Goal: Task Accomplishment & Management: Manage account settings

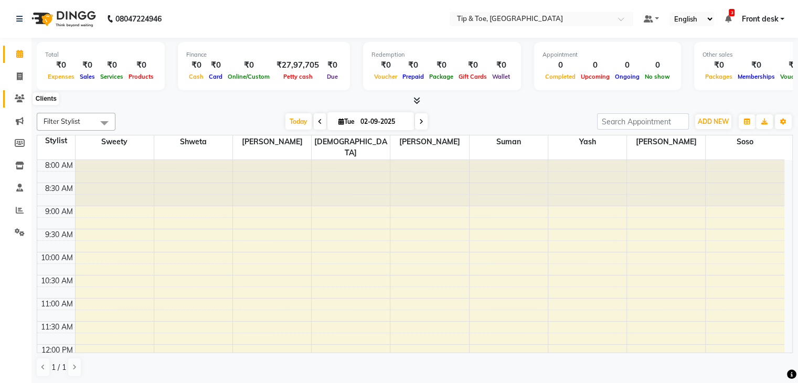
click at [19, 98] on icon at bounding box center [20, 98] width 10 height 8
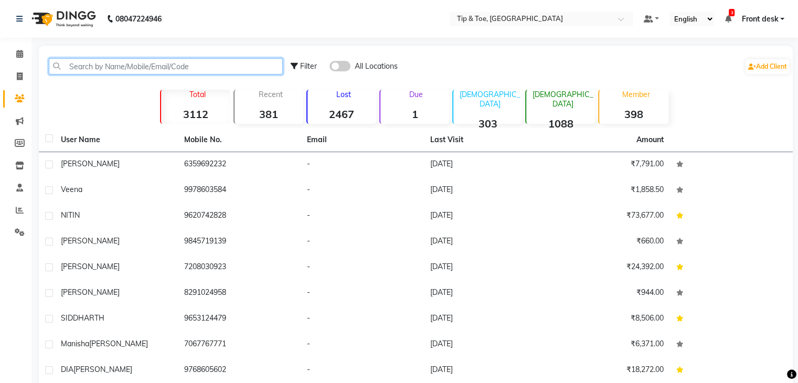
click at [80, 63] on input "text" at bounding box center [166, 66] width 234 height 16
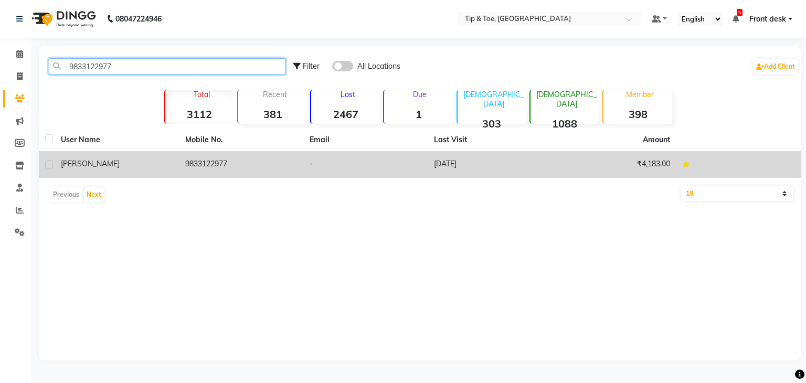
type input "9833122977"
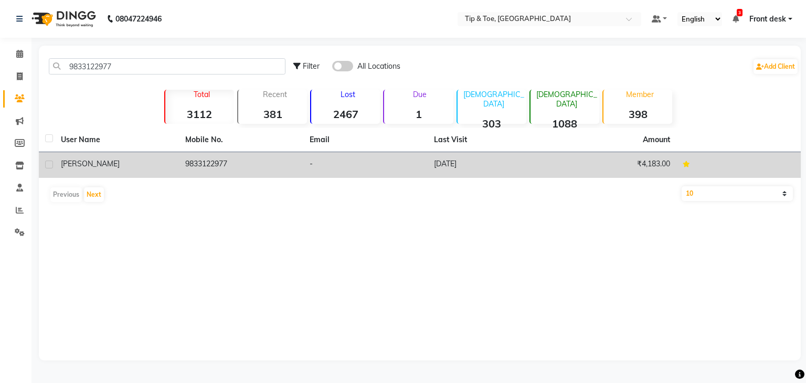
click at [168, 159] on div "[PERSON_NAME]" at bounding box center [117, 163] width 112 height 11
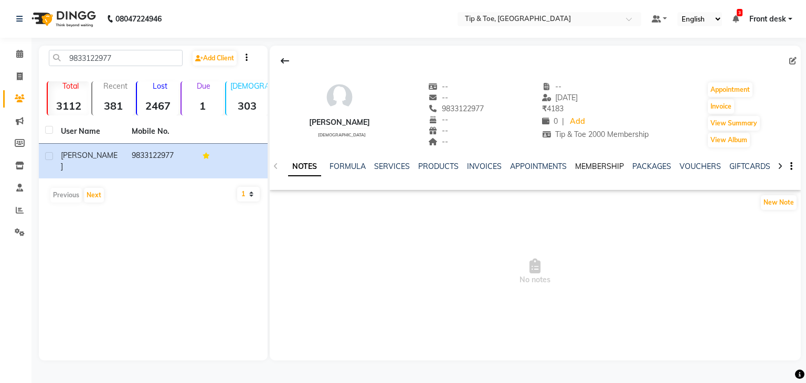
click at [589, 166] on link "MEMBERSHIP" at bounding box center [599, 166] width 49 height 9
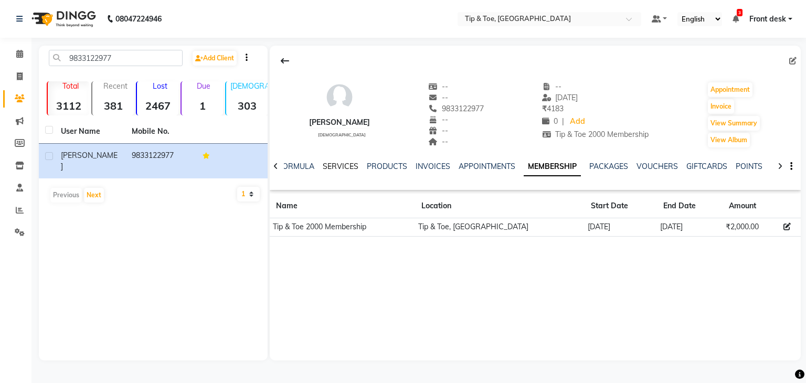
click at [345, 164] on link "SERVICES" at bounding box center [341, 166] width 36 height 9
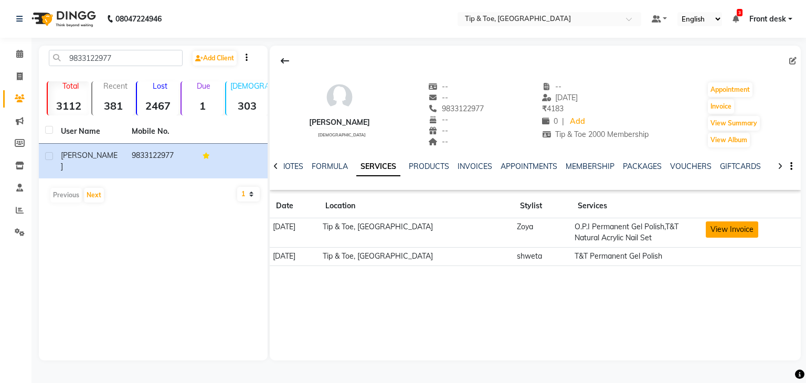
click at [718, 229] on button "View Invoice" at bounding box center [732, 229] width 52 height 16
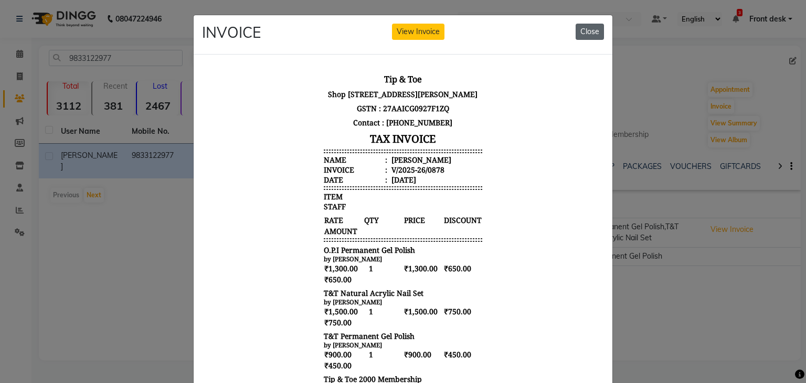
drag, startPoint x: 579, startPoint y: 28, endPoint x: 406, endPoint y: 11, distance: 174.5
click at [579, 28] on button "Close" at bounding box center [590, 32] width 28 height 16
